Goal: Task Accomplishment & Management: Manage account settings

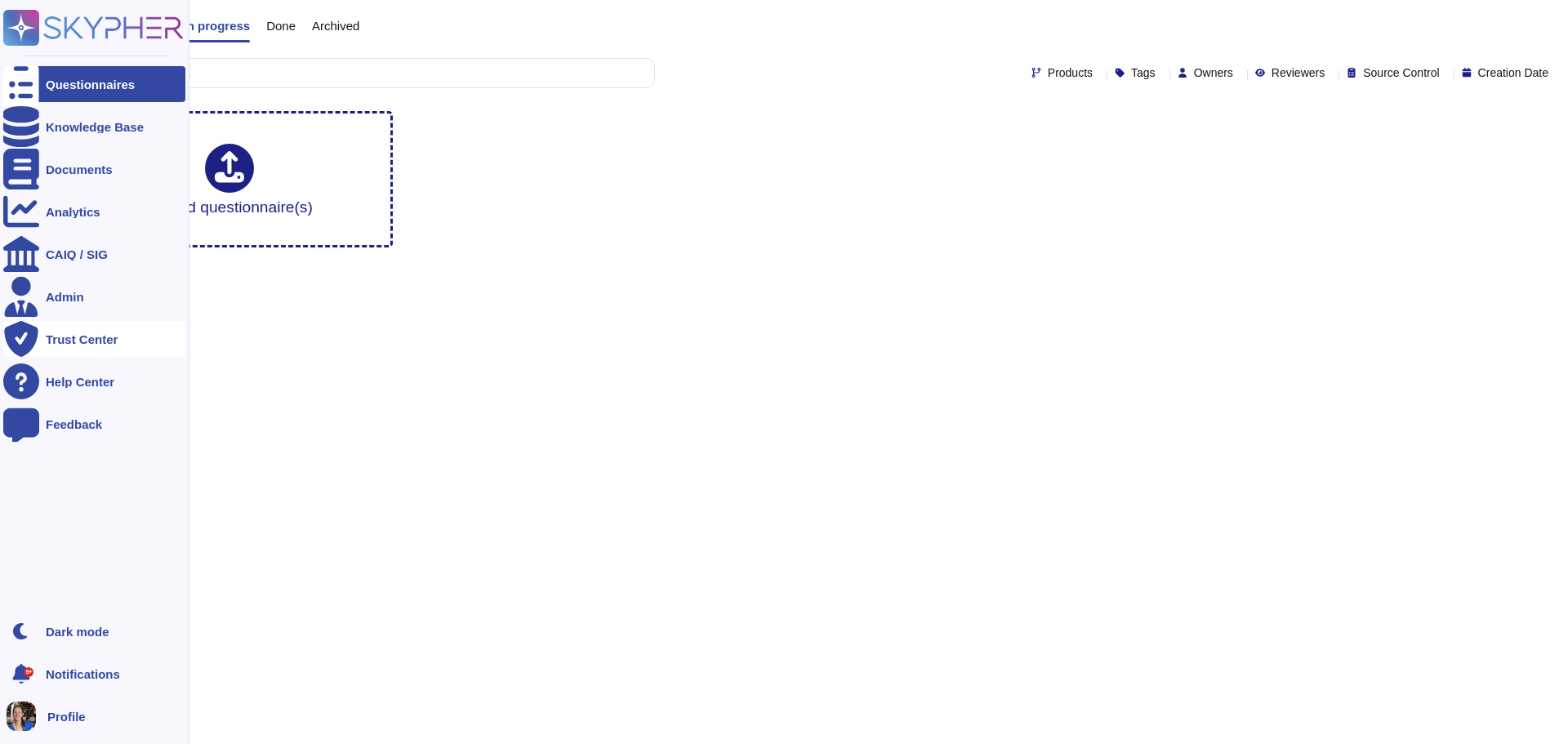
click at [92, 334] on div "Trust Center" at bounding box center [82, 340] width 72 height 13
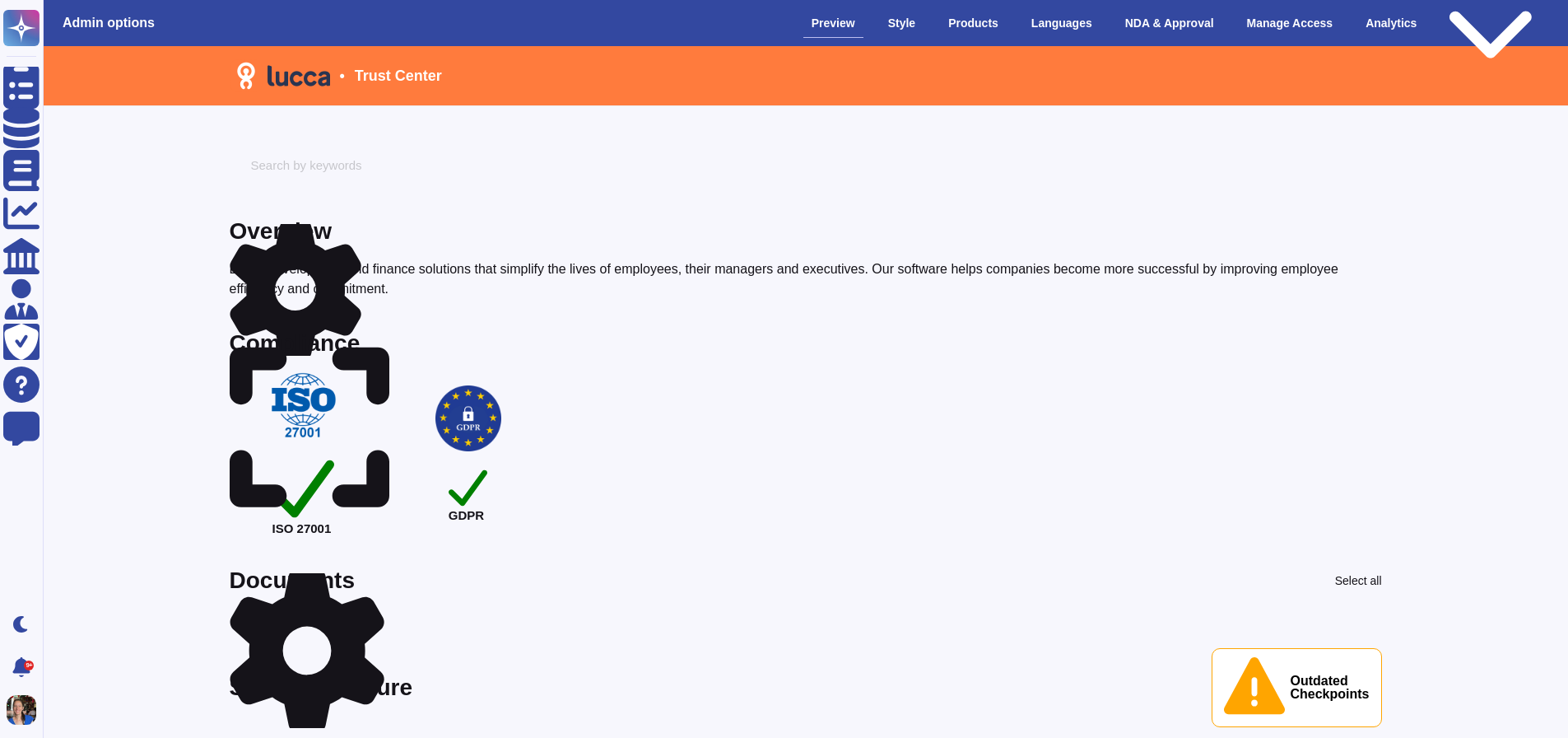
click at [384, 347] on icon at bounding box center [310, 427] width 160 height 183
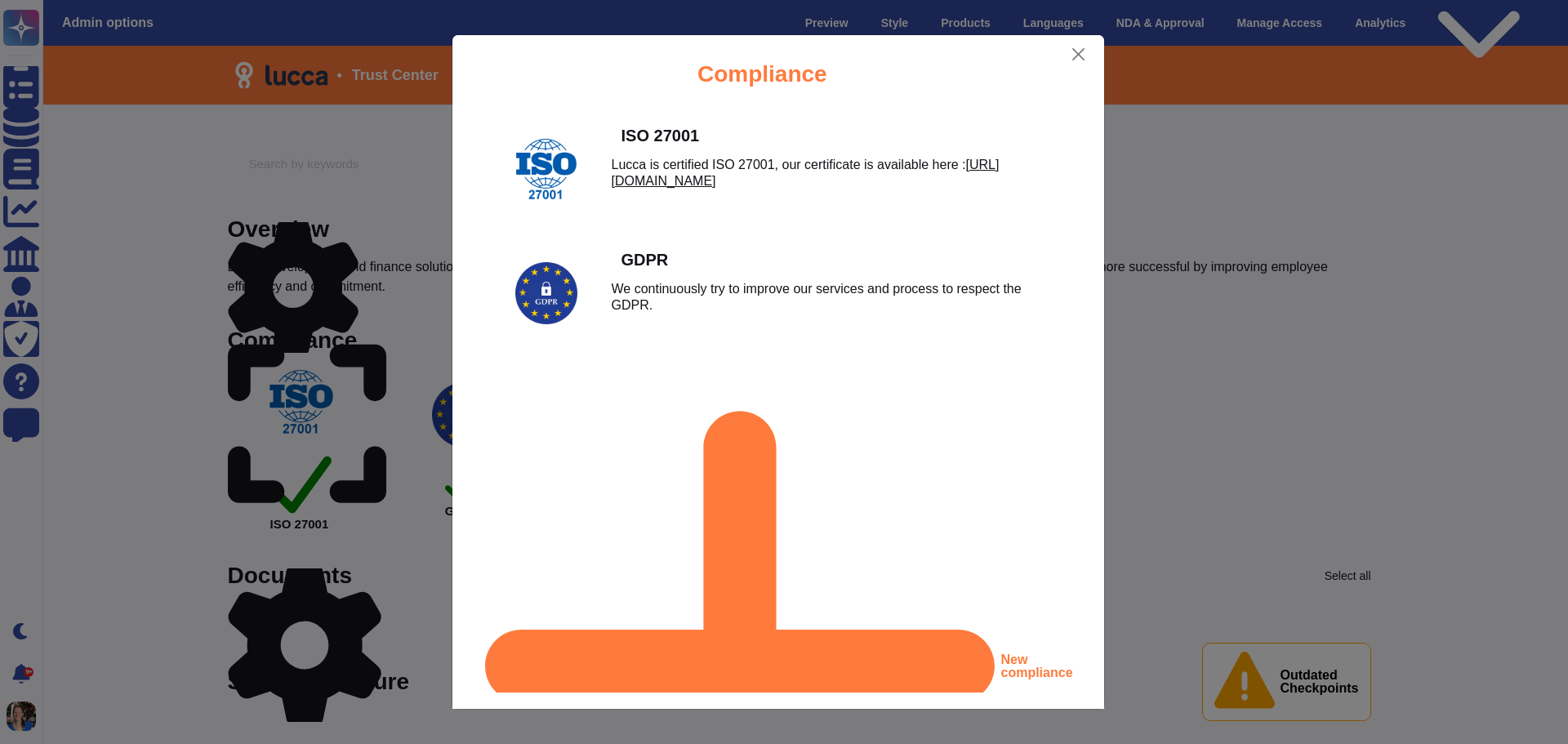
click at [1250, 257] on div "Compliance ISO 27001 Lucca is certified ISO 27001, our certificate is available…" at bounding box center [784, 372] width 1568 height 744
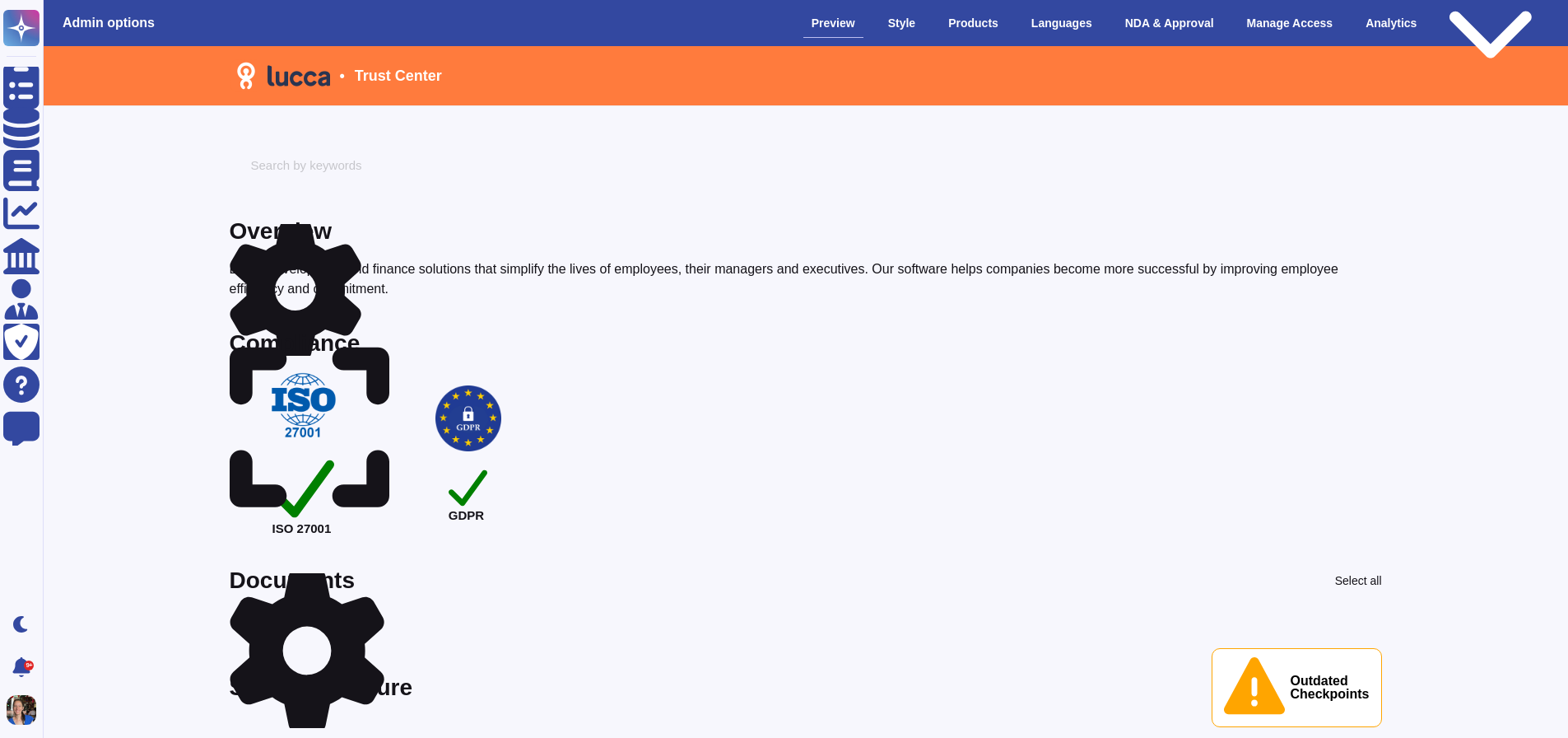
click at [325, 347] on div "Compliance" at bounding box center [295, 343] width 131 height 23
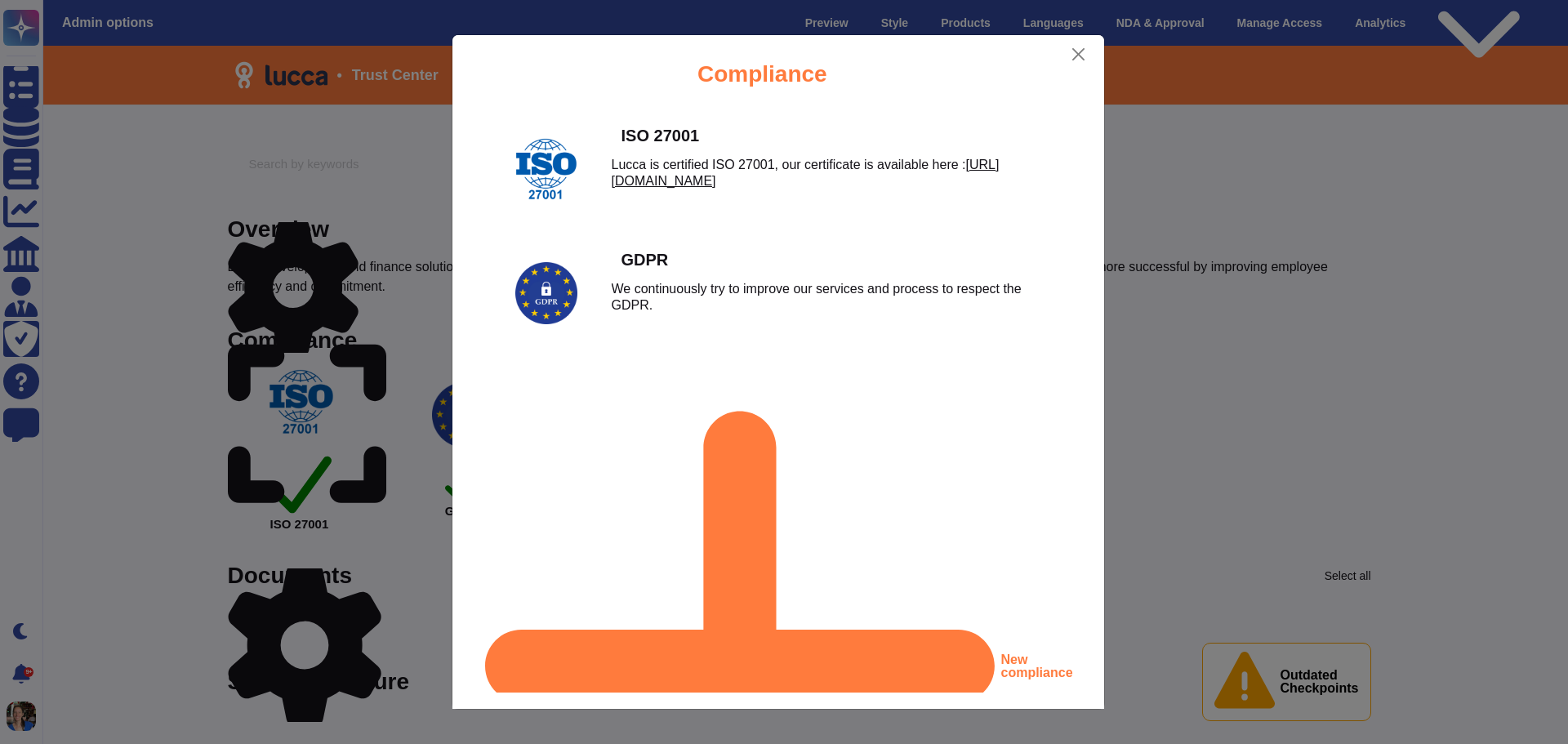
click at [1366, 349] on div "Compliance ISO 27001 Lucca is certified ISO 27001, our certificate is available…" at bounding box center [784, 372] width 1568 height 744
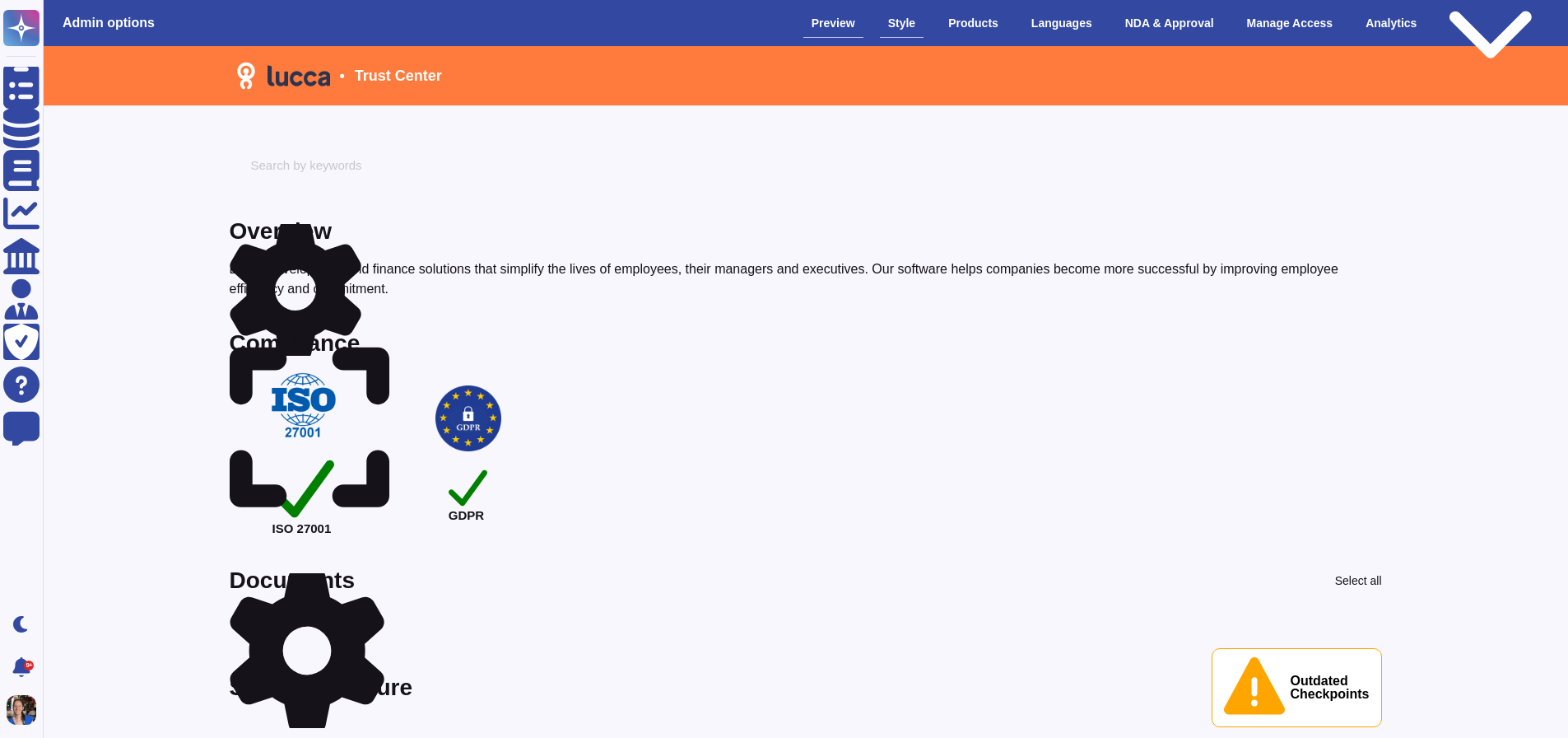
click at [918, 25] on div "Style" at bounding box center [902, 24] width 44 height 29
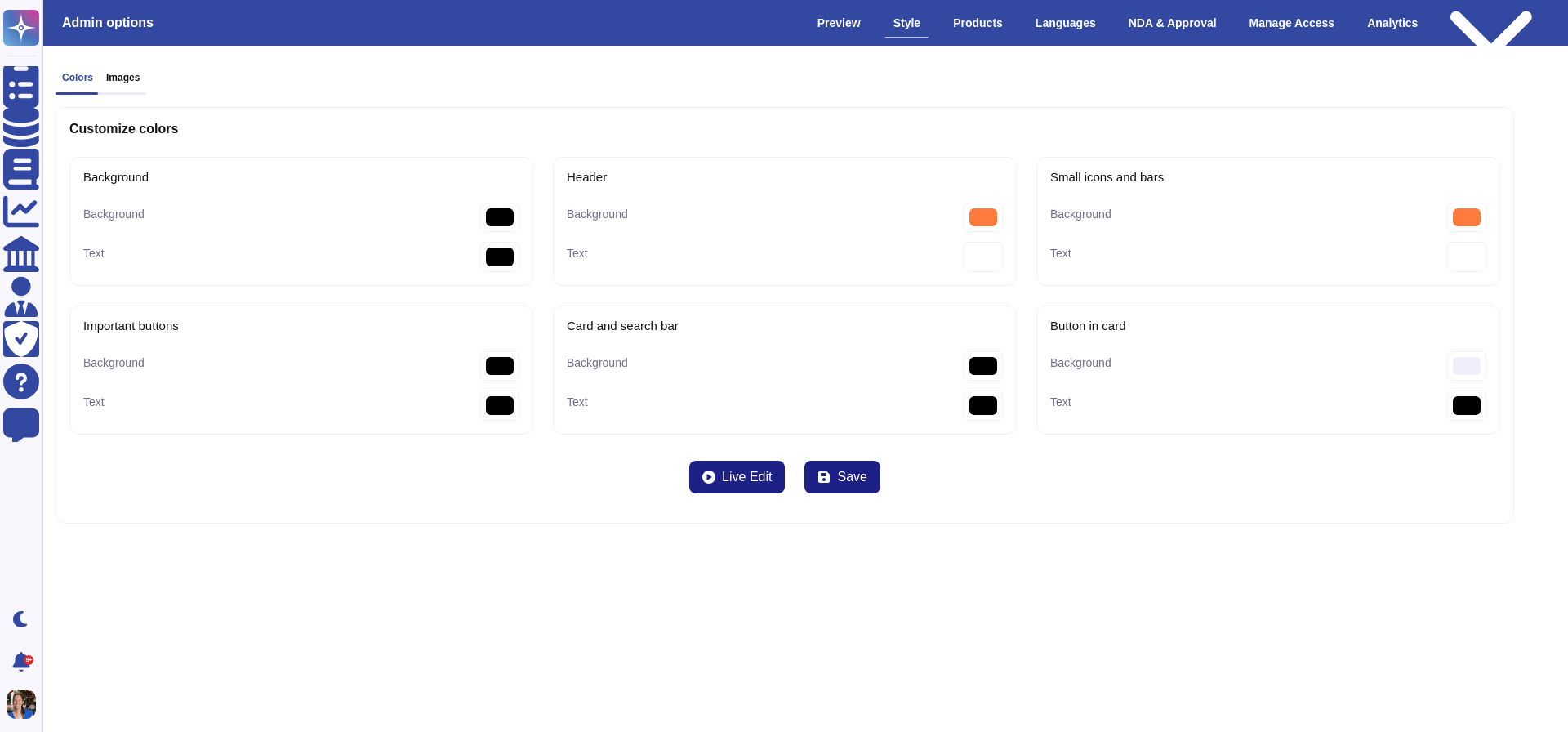
type input "#000000"
type buttons-Background "#000000"
type bar-Background "#000000"
type bar-Text "#000000"
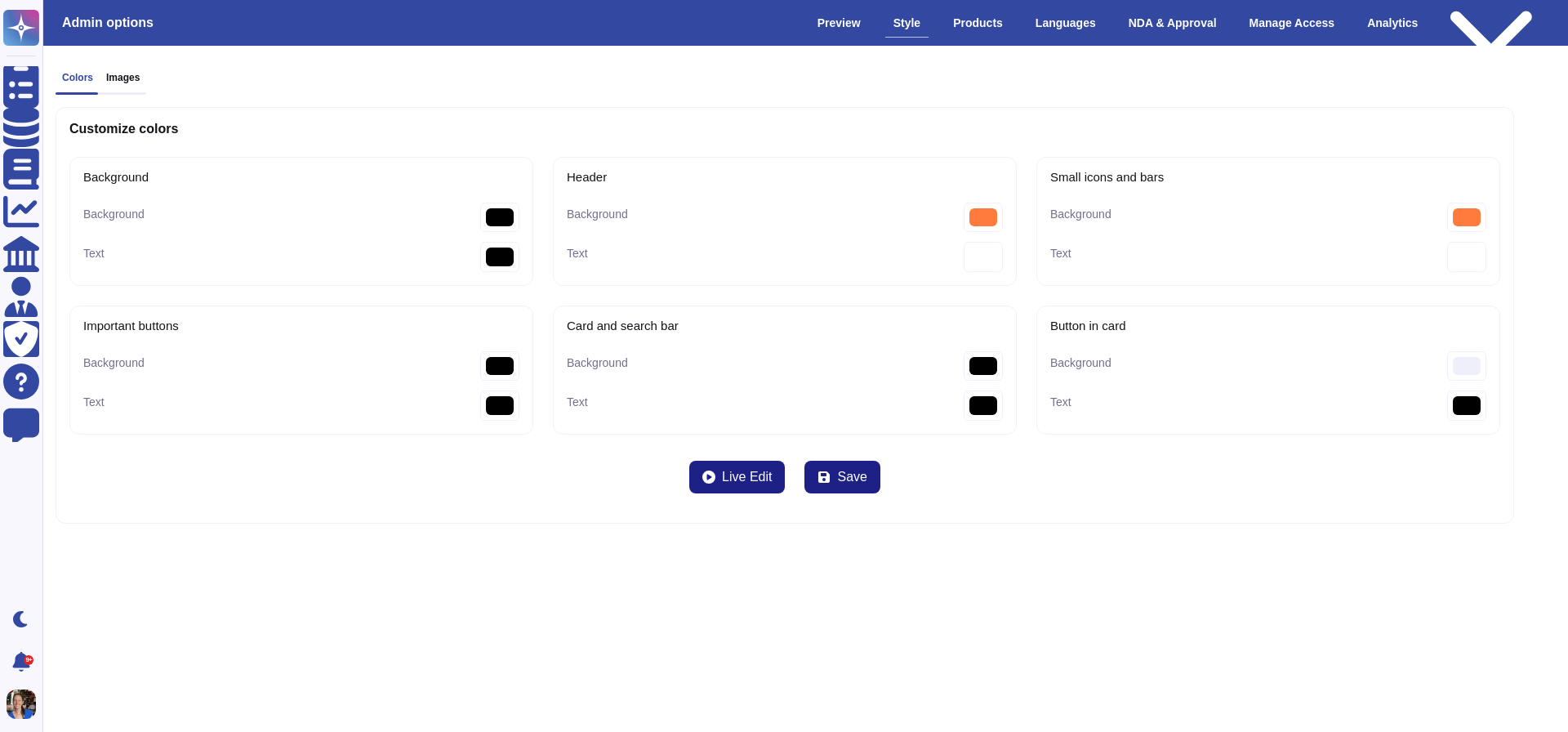
type card-Background "#eeeffa"
type card-Text "#000000"
click at [408, 507] on div "Customize colors Background Background #000000 Text #000000 Header Background #…" at bounding box center [784, 314] width 1459 height 416
click at [116, 74] on h3 "Images" at bounding box center [122, 78] width 33 height 12
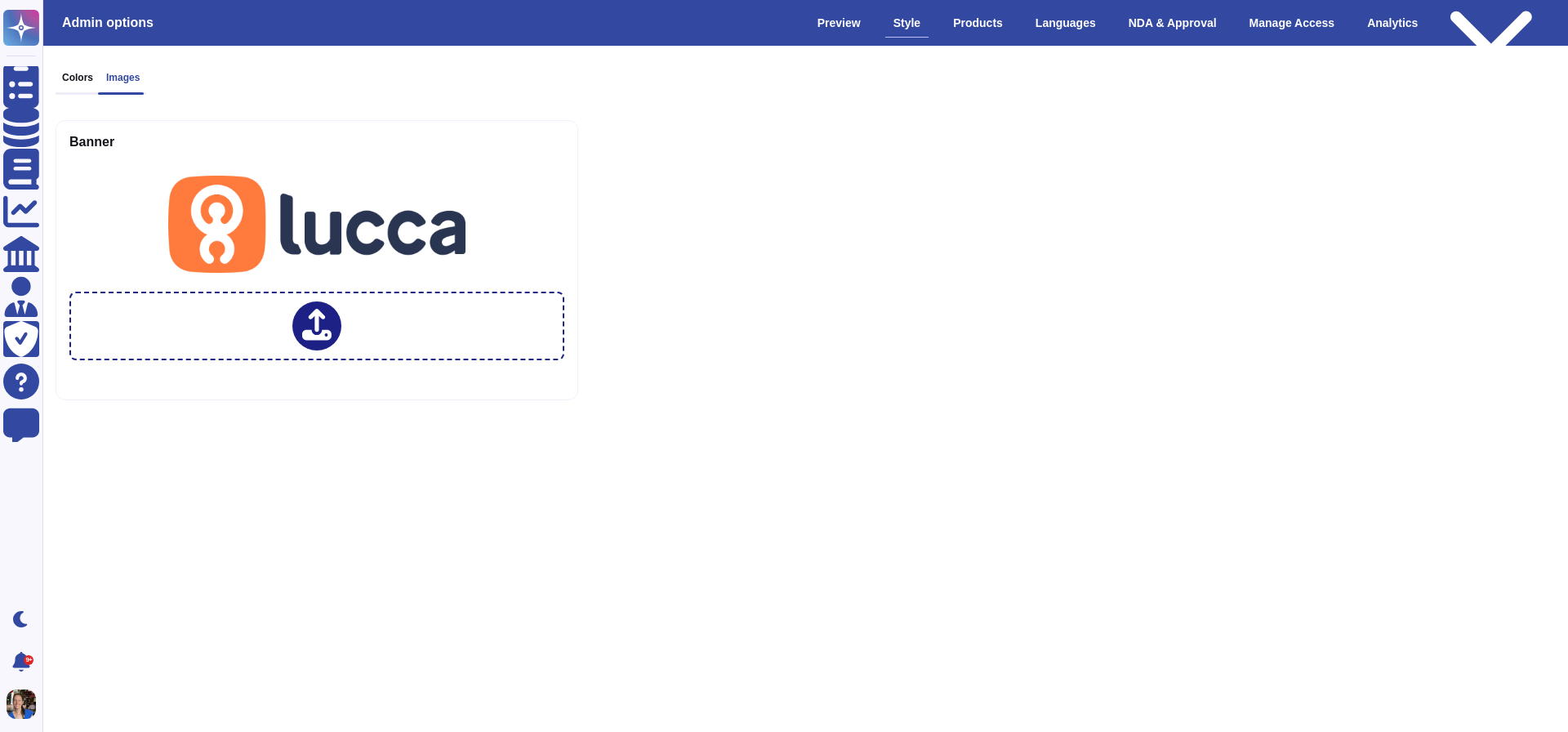
click at [73, 84] on div "Colors Images" at bounding box center [100, 83] width 90 height 23
click at [251, 70] on div "Colors Images Banner" at bounding box center [784, 236] width 1485 height 354
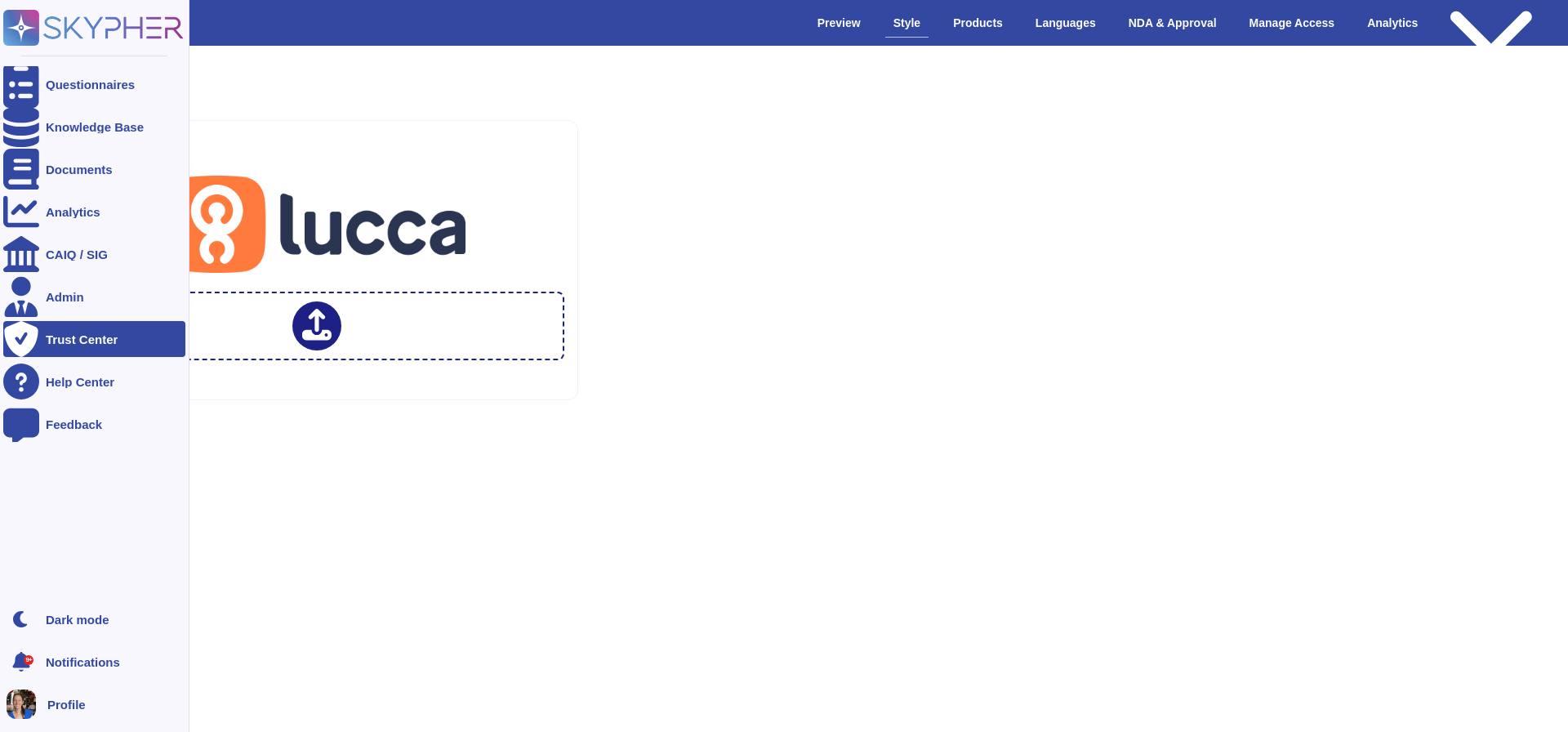
click at [91, 343] on div "Trust Center" at bounding box center [82, 340] width 72 height 13
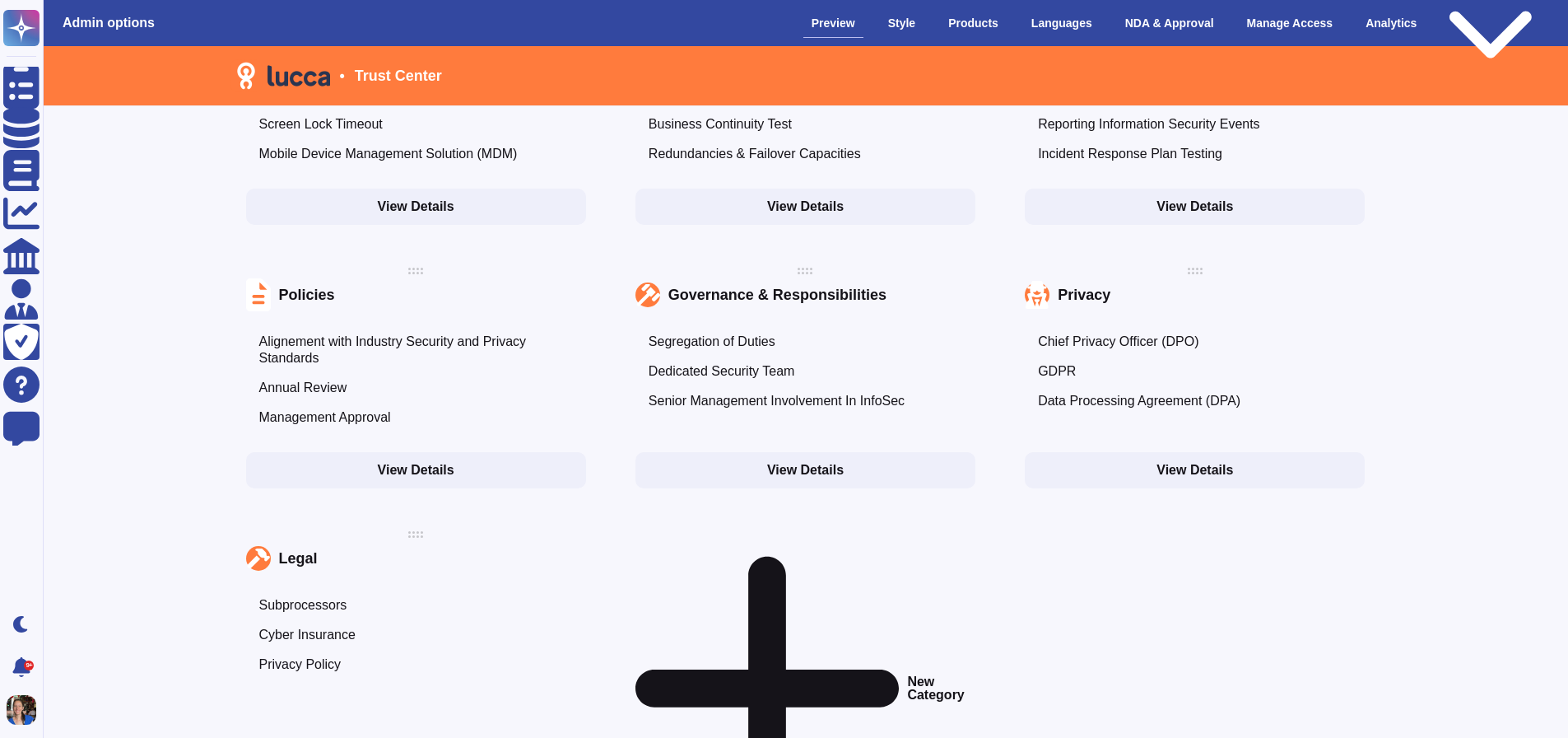
scroll to position [1635, 0]
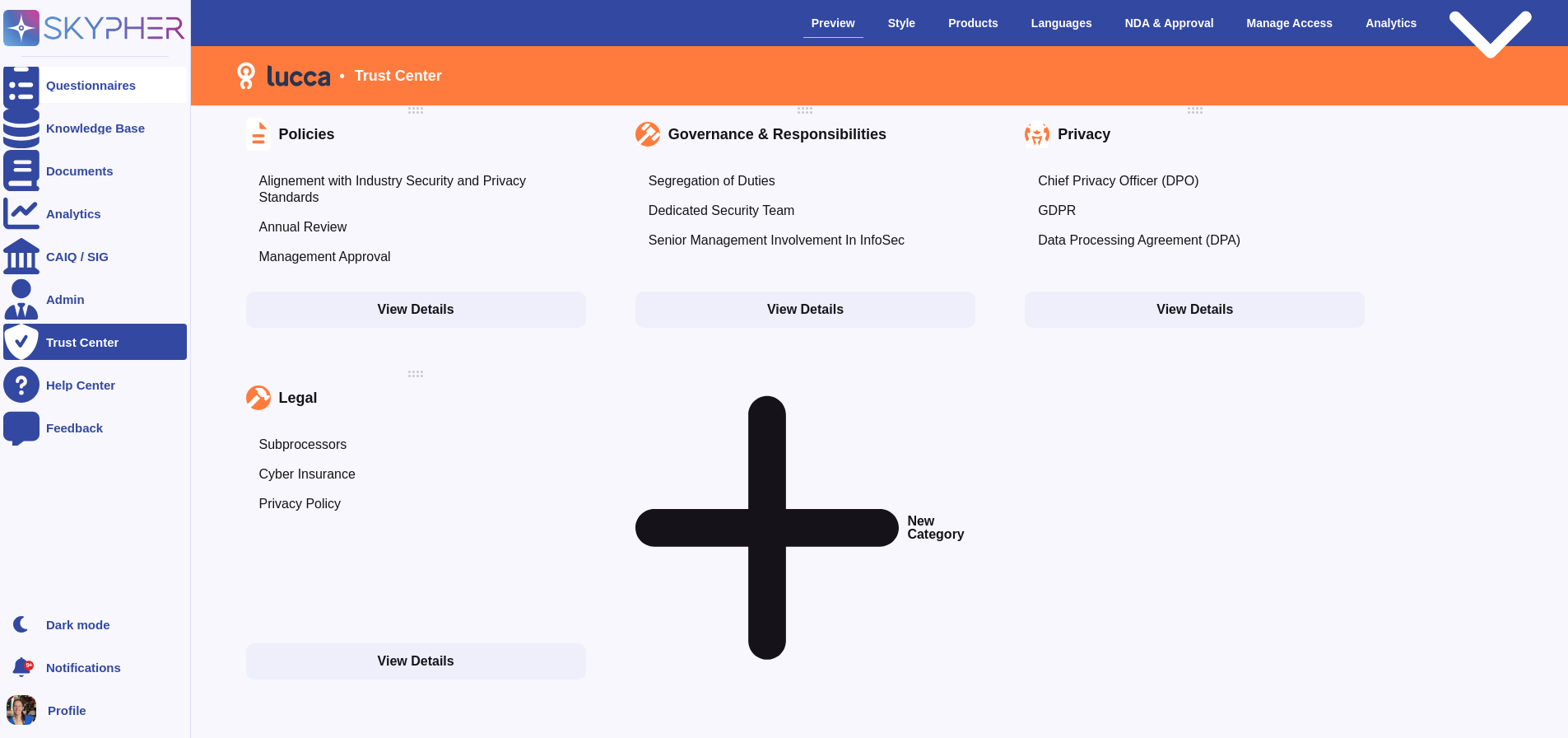
click at [88, 81] on div "Questionnaires" at bounding box center [91, 86] width 89 height 13
